Goal: Task Accomplishment & Management: Manage account settings

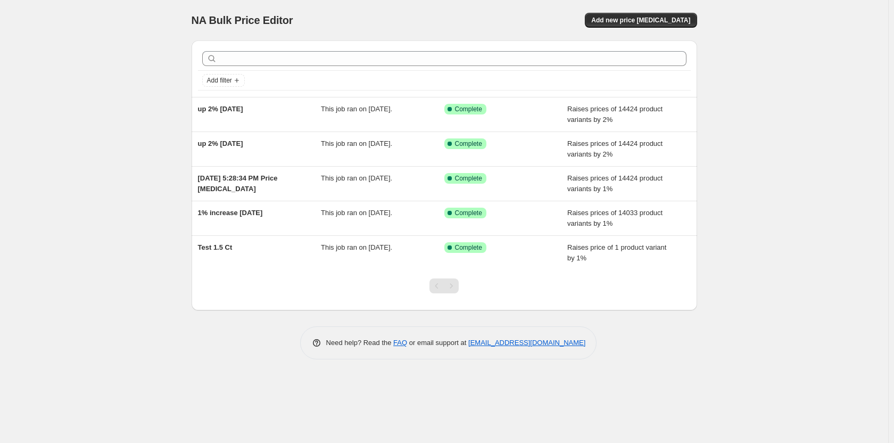
drag, startPoint x: 0, startPoint y: 0, endPoint x: 353, endPoint y: 6, distance: 352.9
click at [353, 6] on div "NA Bulk Price Editor. This page is ready NA Bulk Price Editor Add new price [ME…" at bounding box center [445, 20] width 506 height 40
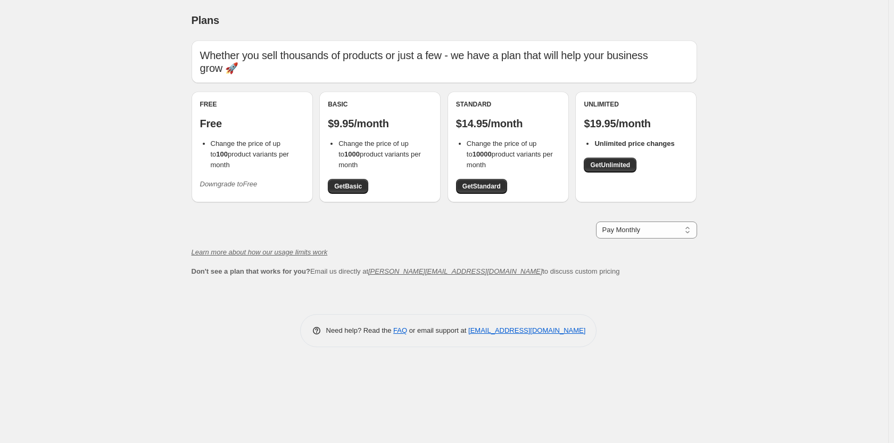
click at [218, 180] on icon "Downgrade to Free" at bounding box center [228, 184] width 57 height 8
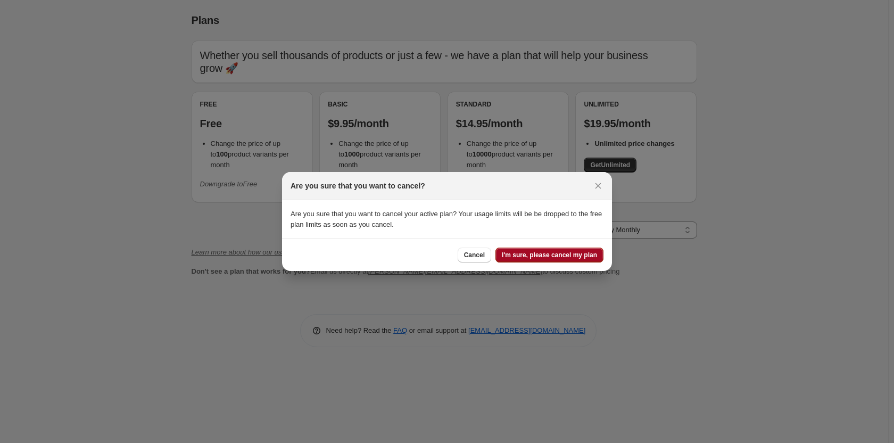
click at [535, 259] on span "I'm sure, please cancel my plan" at bounding box center [549, 255] width 95 height 9
